Goal: Transaction & Acquisition: Purchase product/service

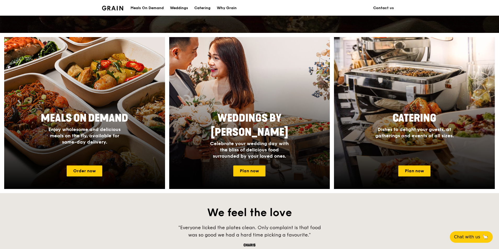
scroll to position [183, 0]
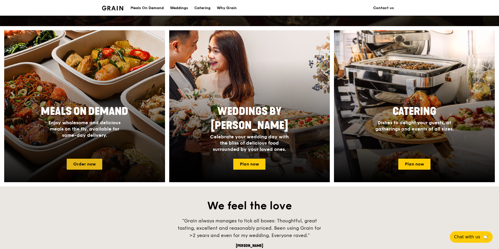
click at [83, 162] on link "Order now" at bounding box center [85, 164] width 36 height 11
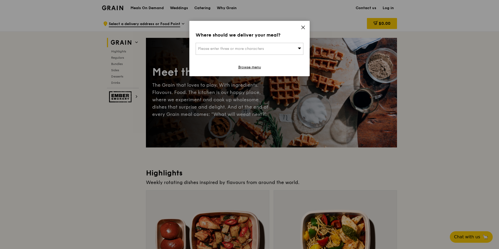
click at [303, 27] on icon at bounding box center [302, 27] width 3 height 3
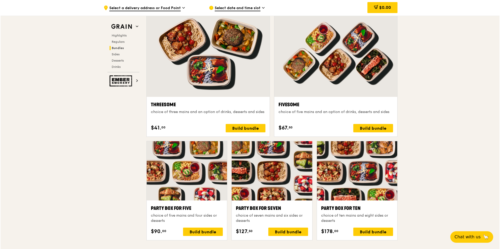
scroll to position [967, 0]
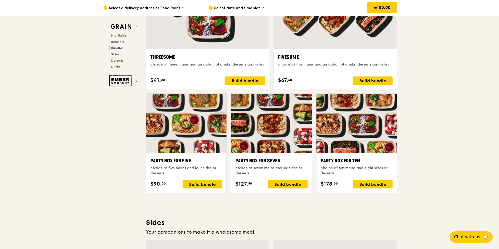
click at [329, 129] on div at bounding box center [356, 123] width 80 height 59
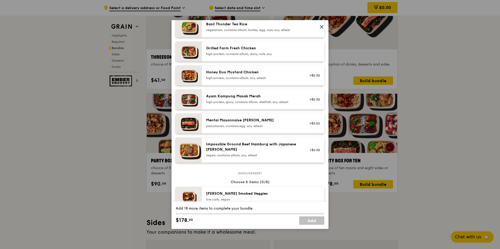
scroll to position [131, 0]
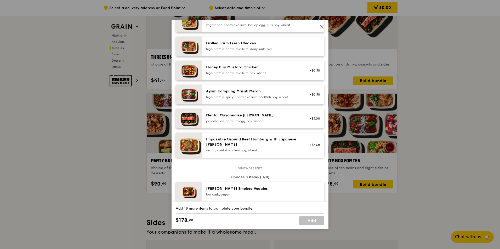
click at [321, 26] on icon at bounding box center [321, 27] width 5 height 5
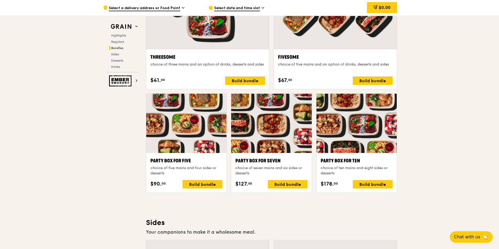
click at [261, 121] on div at bounding box center [271, 123] width 80 height 59
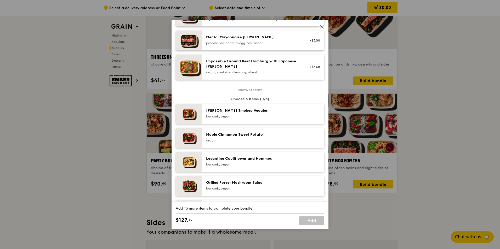
scroll to position [209, 0]
click at [188, 112] on img at bounding box center [189, 114] width 26 height 20
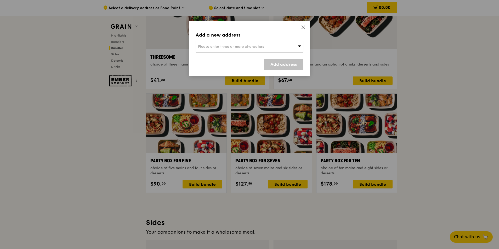
click at [301, 27] on icon at bounding box center [303, 27] width 5 height 5
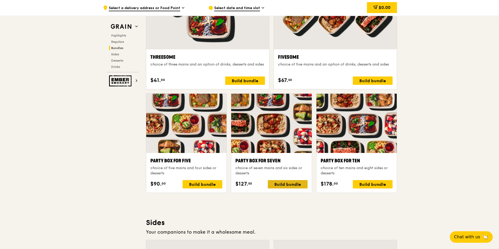
click at [283, 184] on div "Build bundle" at bounding box center [288, 184] width 40 height 8
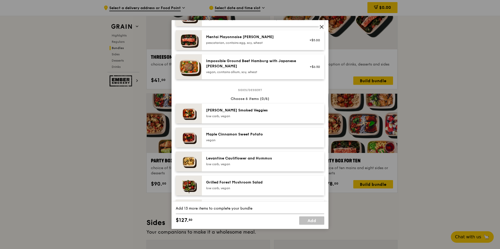
click at [190, 114] on img at bounding box center [189, 114] width 26 height 20
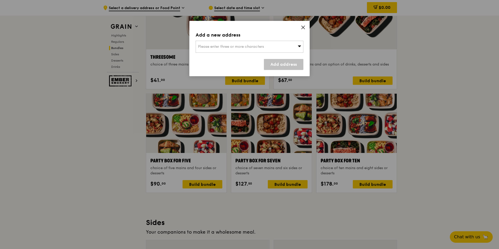
click at [302, 28] on icon at bounding box center [303, 27] width 5 height 5
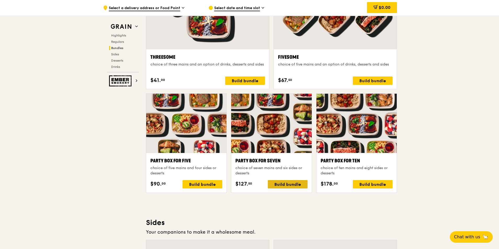
click at [279, 188] on div "Build bundle" at bounding box center [288, 184] width 40 height 8
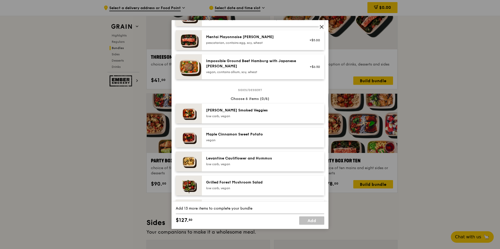
click at [284, 113] on div "[PERSON_NAME] Smoked Veggies" at bounding box center [253, 110] width 94 height 5
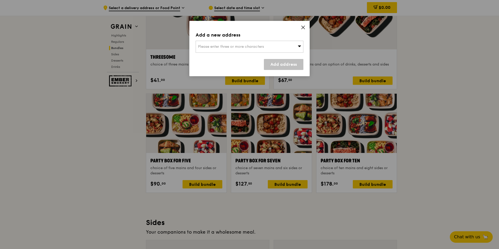
click at [301, 46] on icon at bounding box center [299, 46] width 4 height 4
click at [303, 27] on icon at bounding box center [302, 27] width 3 height 3
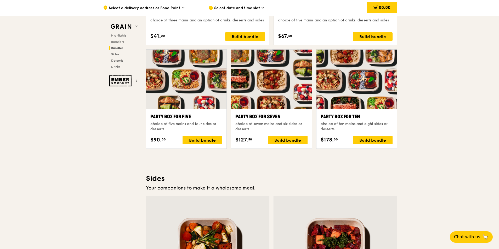
scroll to position [1019, 0]
